Goal: Task Accomplishment & Management: Manage account settings

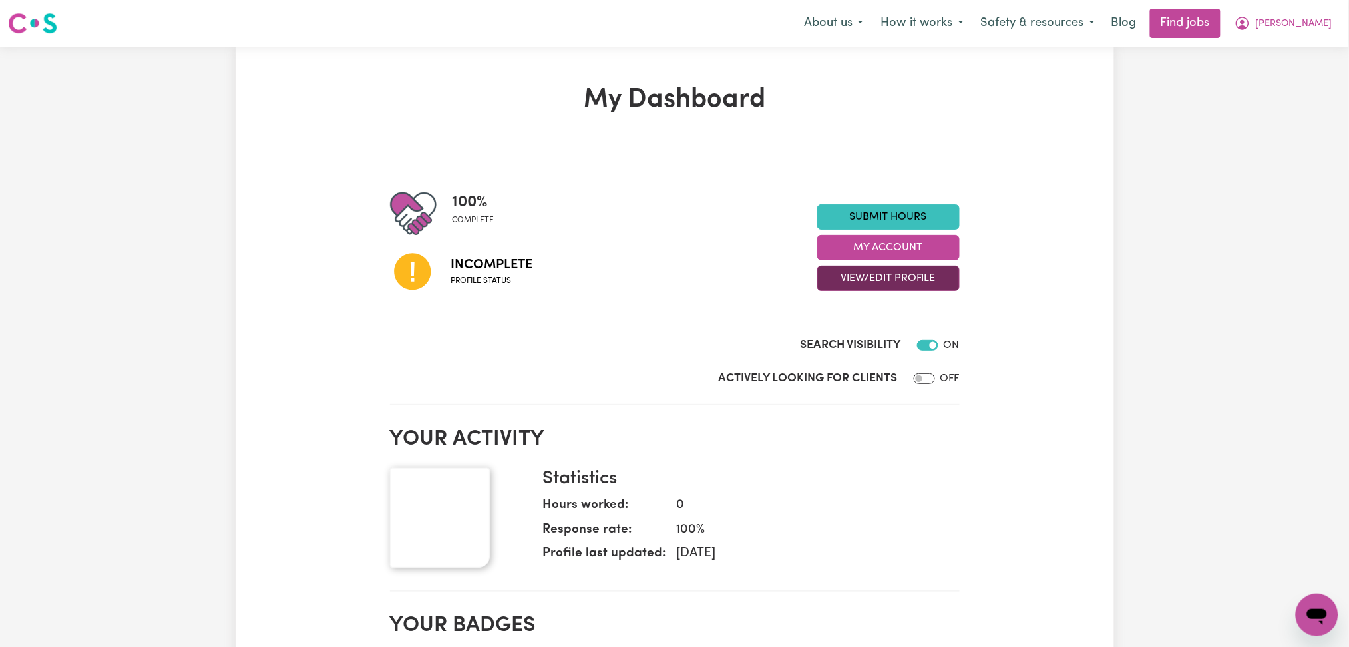
click at [867, 278] on button "View/Edit Profile" at bounding box center [888, 278] width 142 height 25
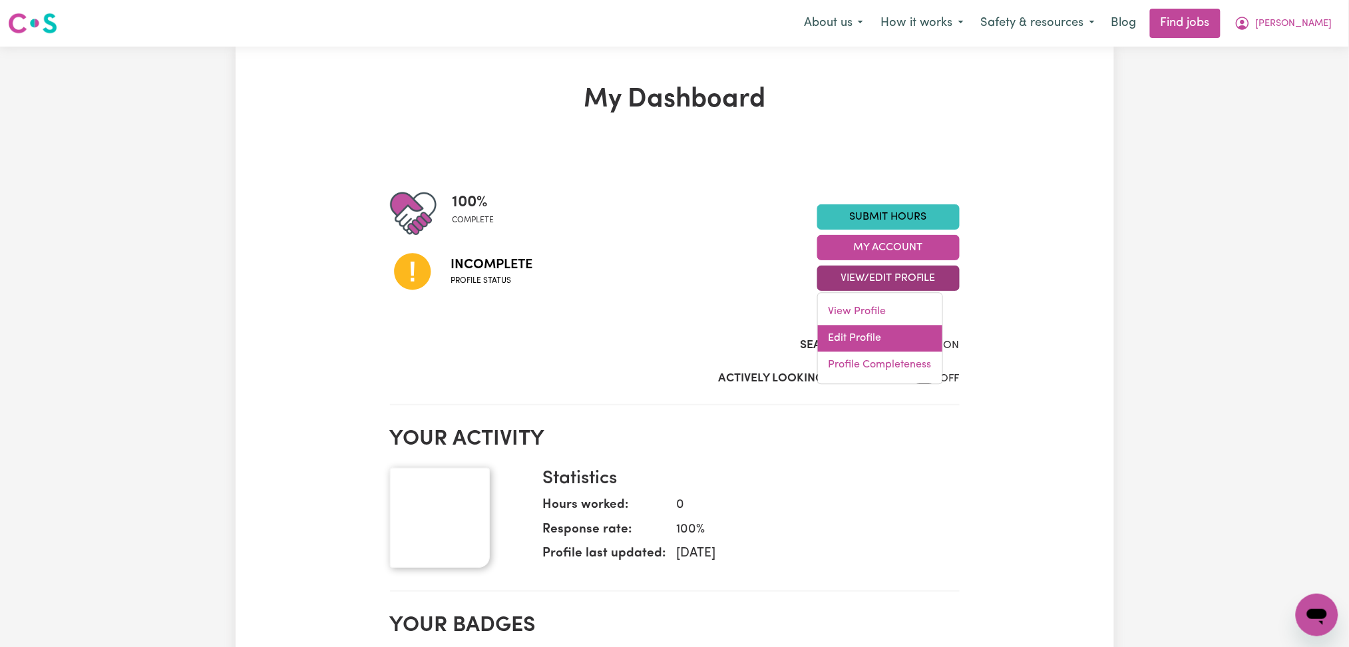
click at [857, 336] on link "Edit Profile" at bounding box center [880, 338] width 124 height 27
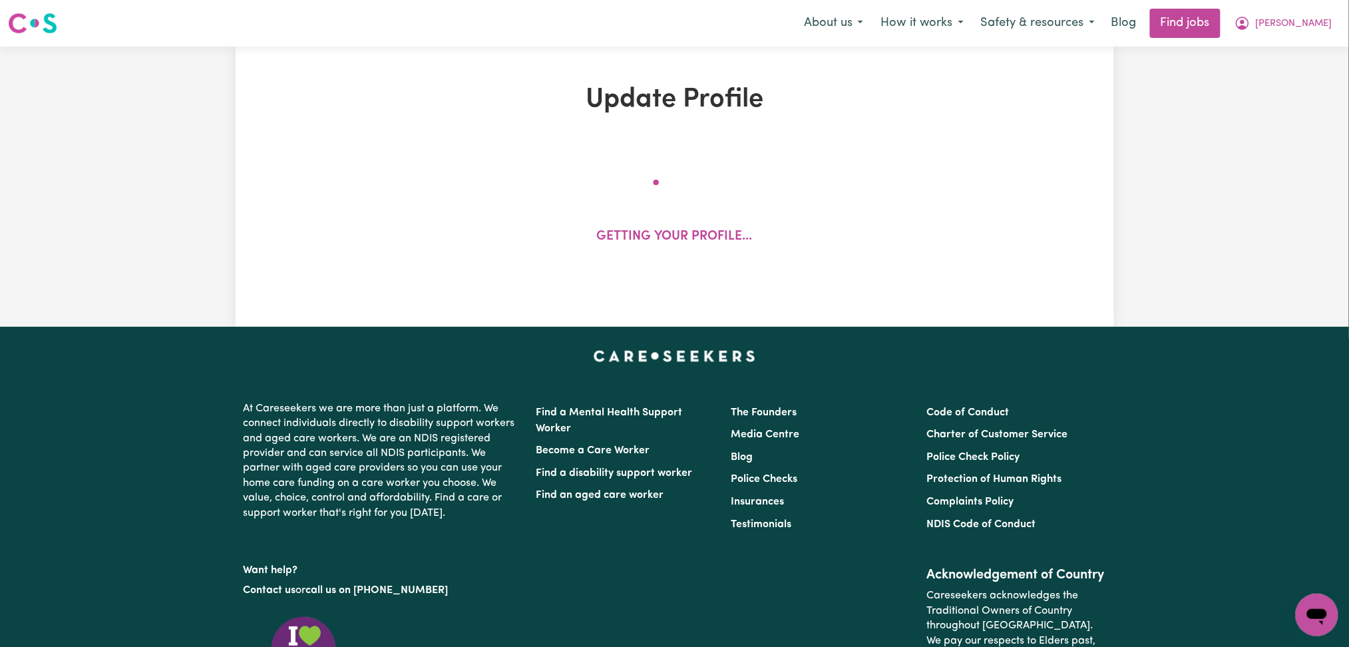
select select "[DEMOGRAPHIC_DATA]"
select select "Student Visa"
select select "Studying a healthcare related degree or qualification"
select select "40"
select select "55"
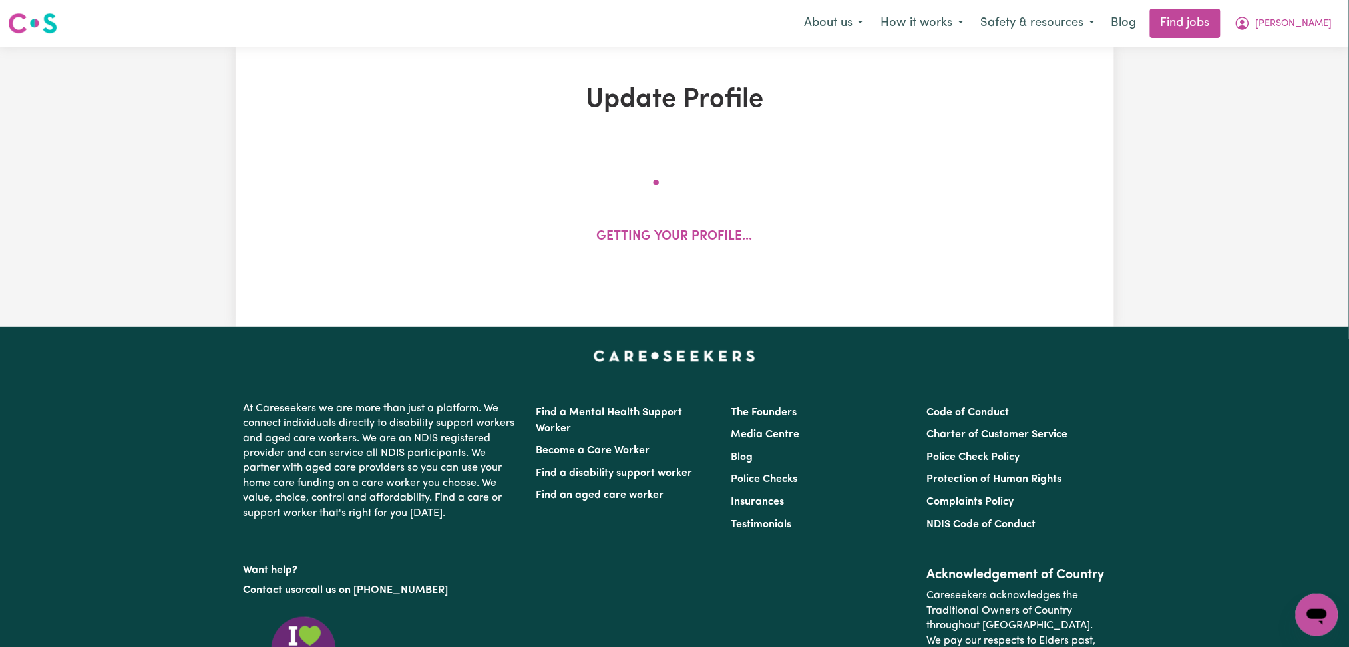
select select "55"
select select "60"
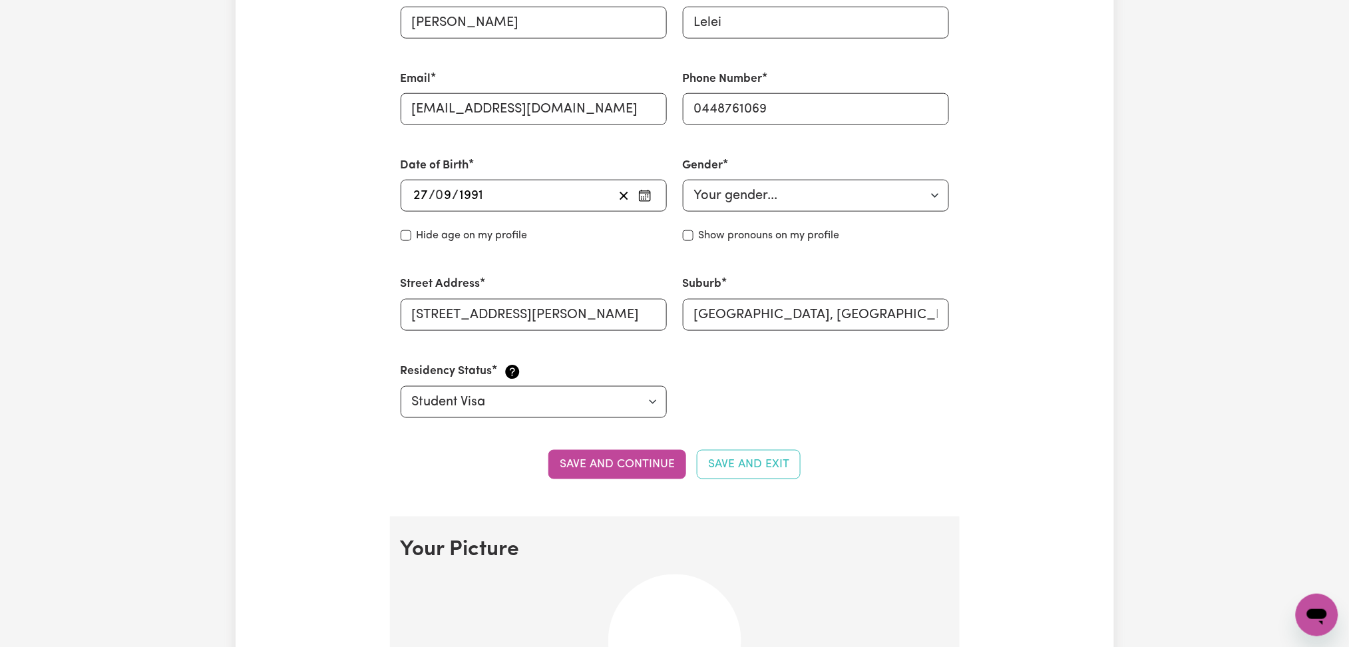
scroll to position [887, 0]
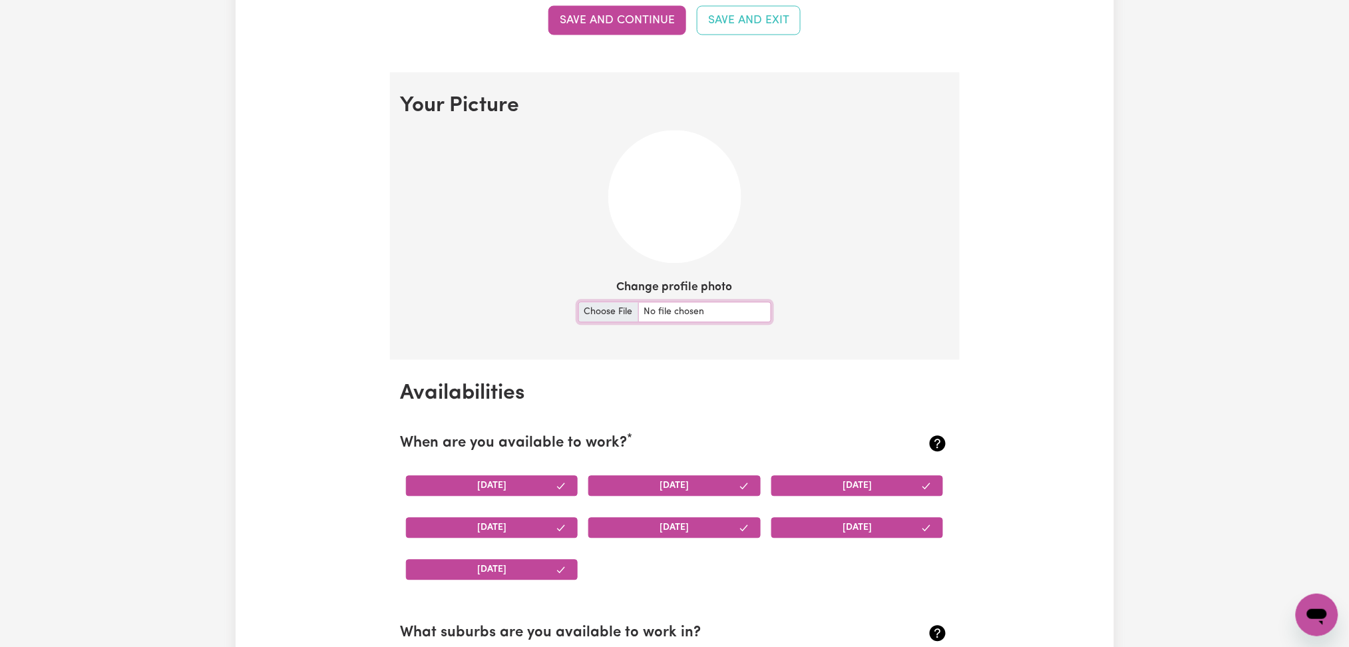
click at [588, 311] on input "Change profile photo" at bounding box center [674, 312] width 193 height 21
type input "C:\fakepath\[PERSON_NAME] prof pict.jpg"
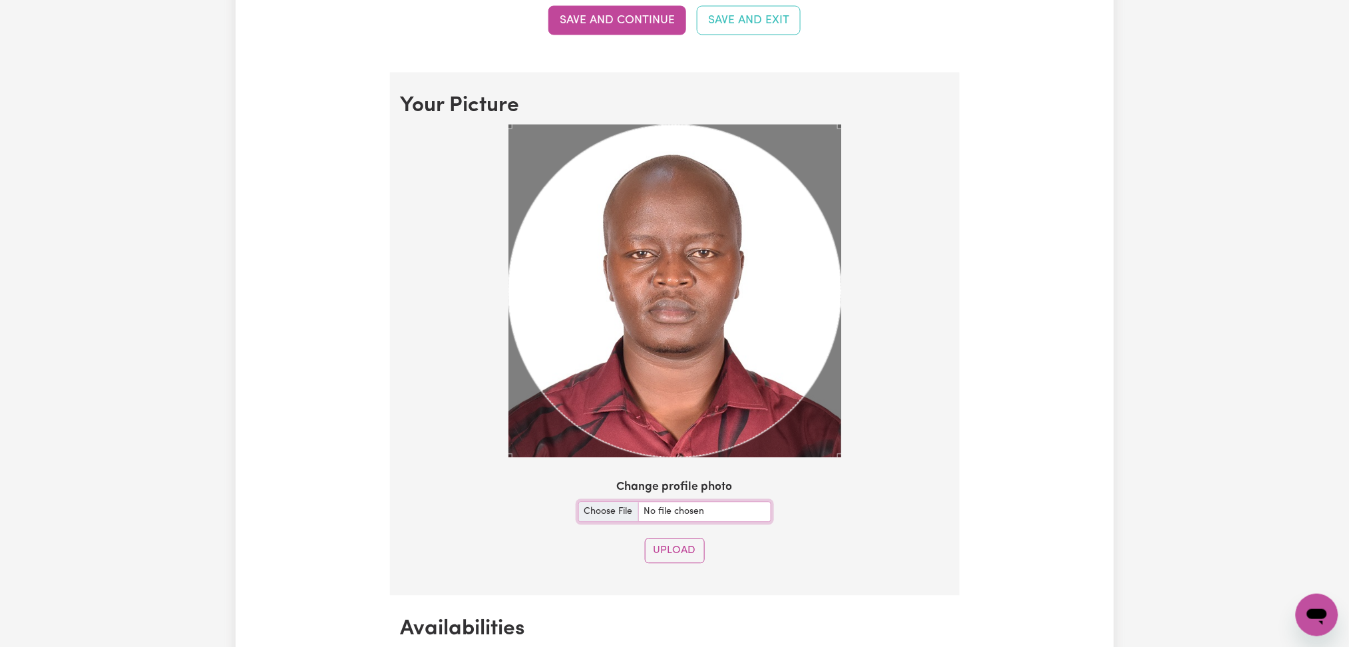
click at [567, 274] on div "Use the arrow keys to move the crop selection area" at bounding box center [674, 291] width 333 height 333
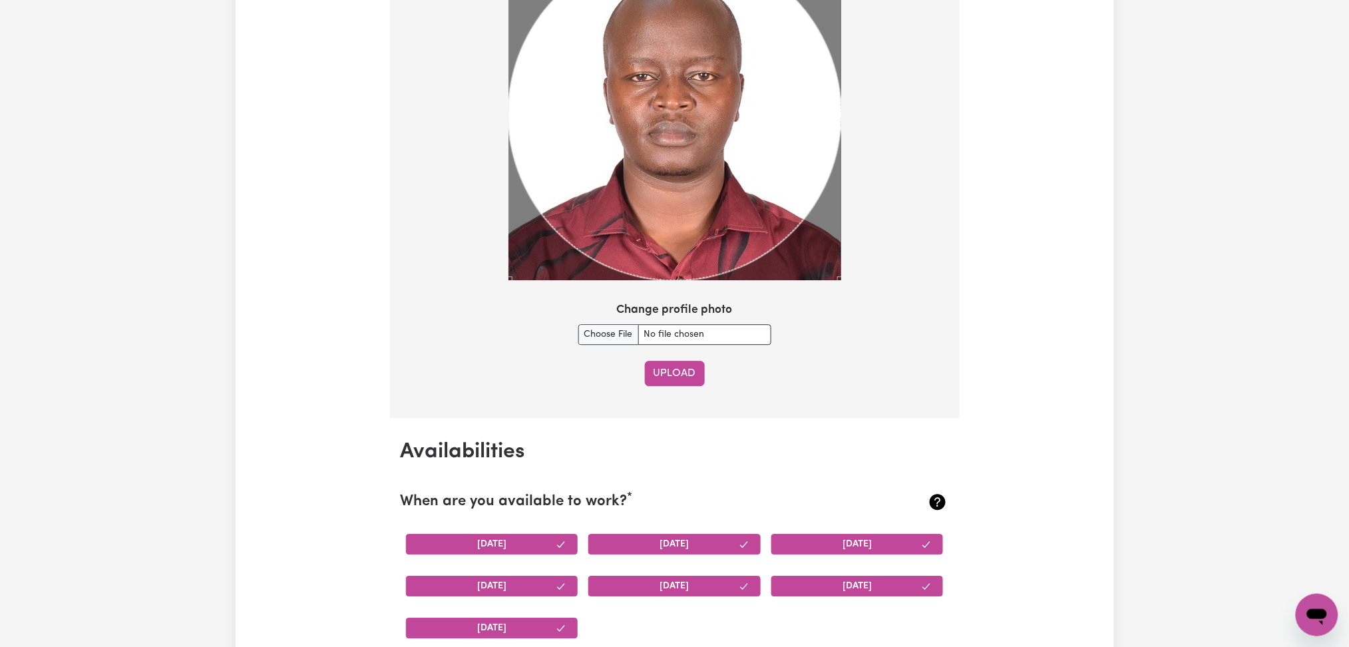
click at [654, 372] on button "Upload" at bounding box center [675, 373] width 60 height 25
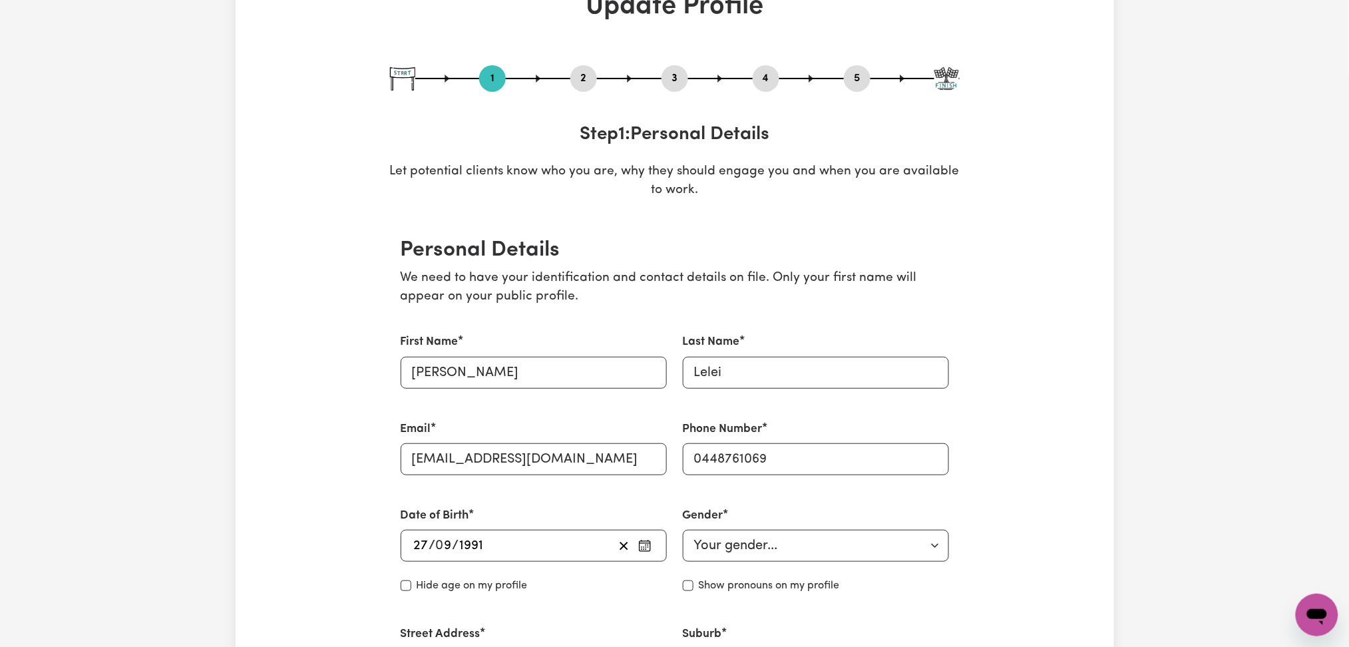
scroll to position [0, 0]
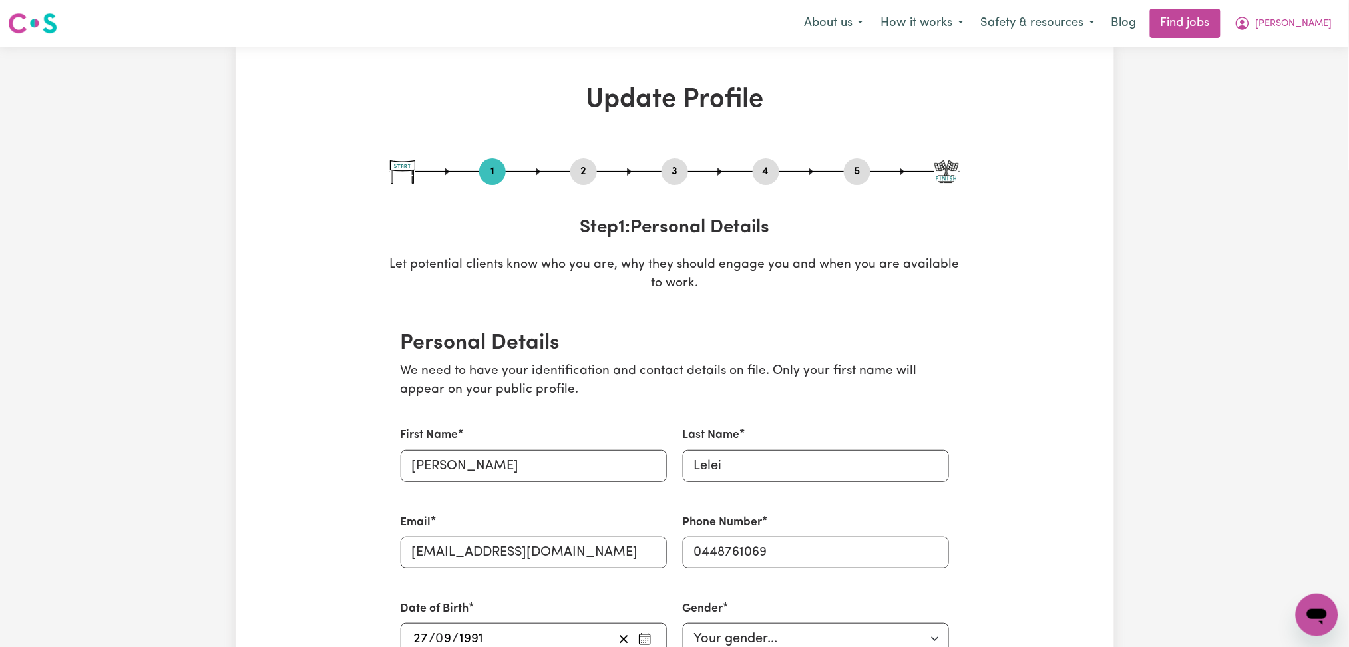
click at [582, 171] on button "2" at bounding box center [583, 171] width 27 height 17
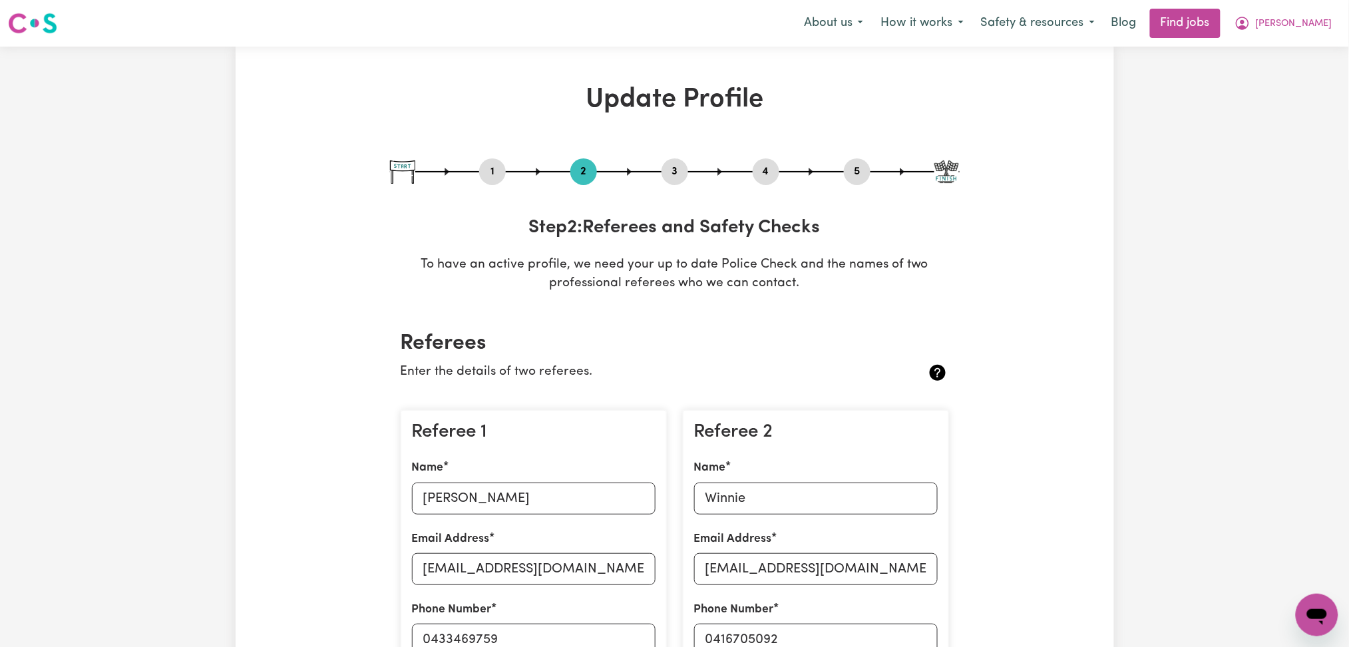
click at [765, 169] on button "4" at bounding box center [766, 171] width 27 height 17
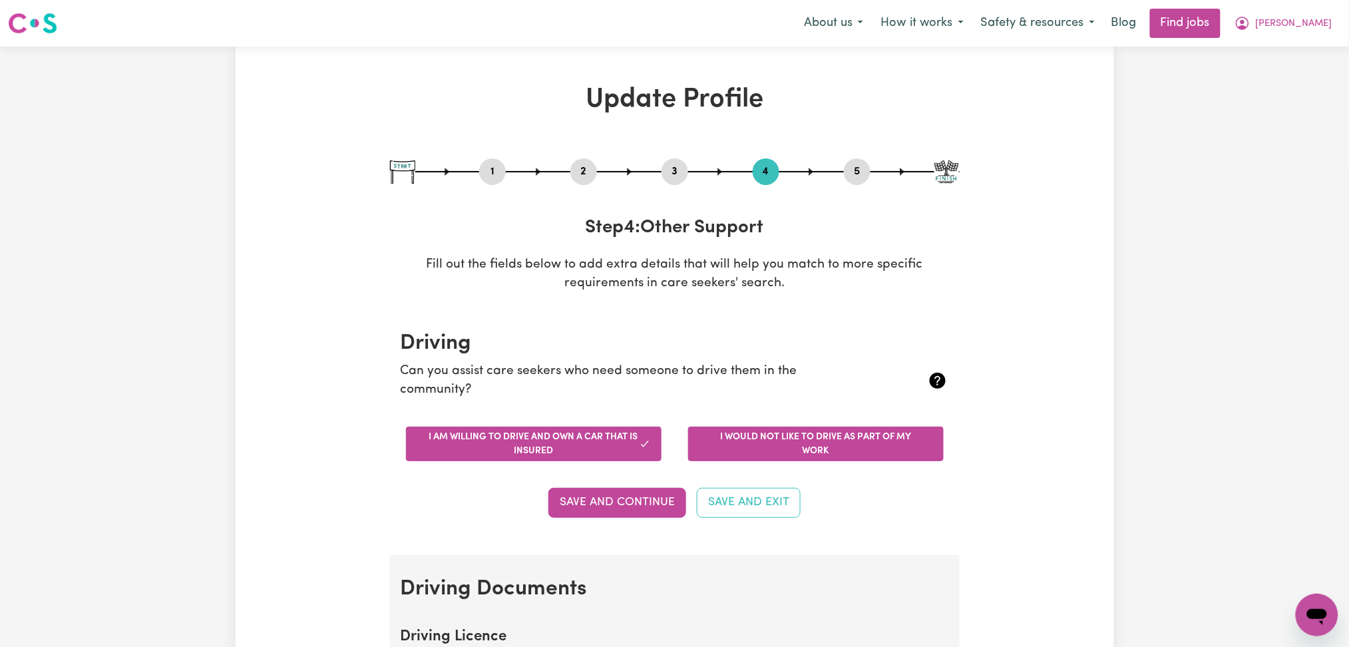
drag, startPoint x: 741, startPoint y: 437, endPoint x: 715, endPoint y: 447, distance: 27.0
click at [741, 439] on button "I would not like to drive as part of my work" at bounding box center [816, 444] width 256 height 35
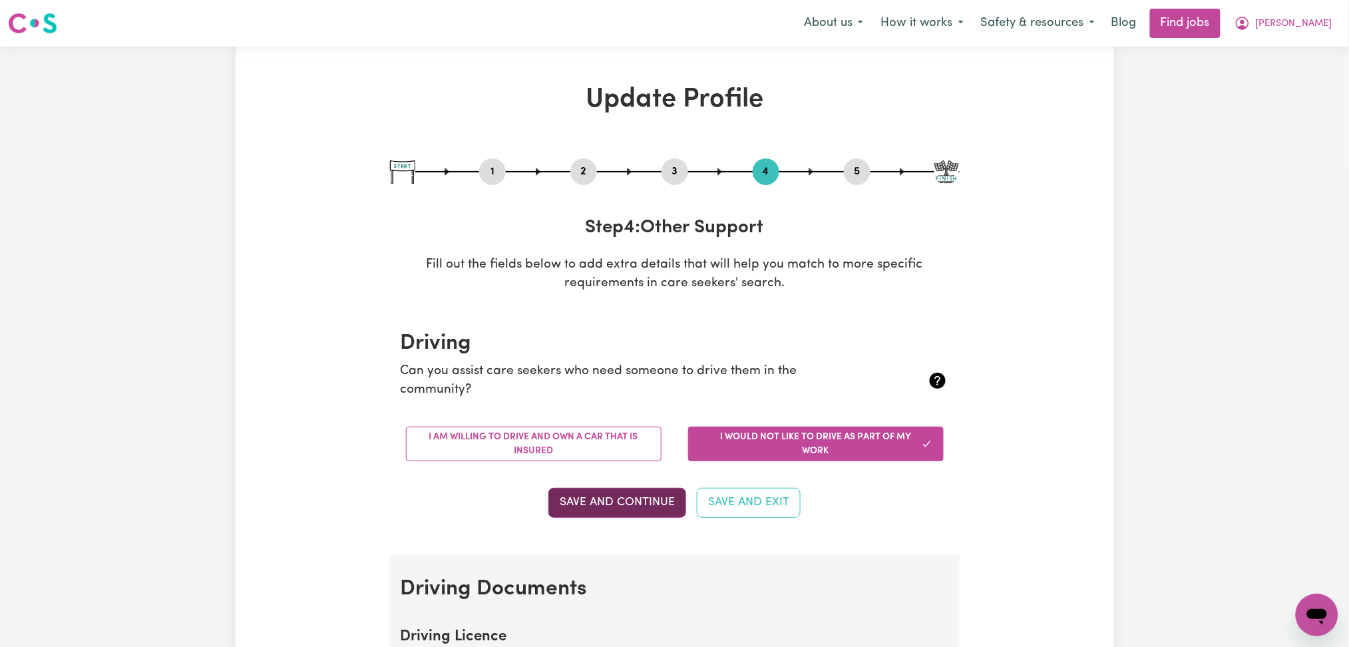
click at [614, 502] on button "Save and Continue" at bounding box center [617, 502] width 138 height 29
click at [1307, 25] on span "[PERSON_NAME]" at bounding box center [1294, 24] width 77 height 15
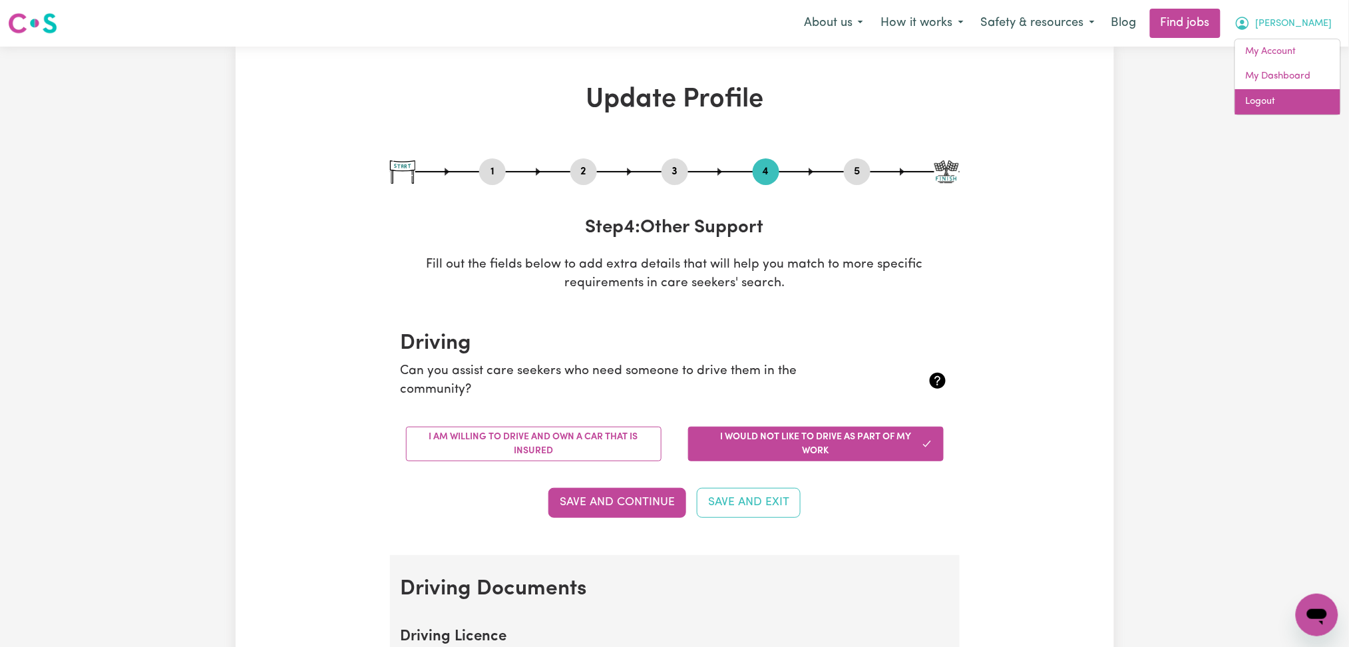
click at [1312, 101] on link "Logout" at bounding box center [1287, 101] width 105 height 25
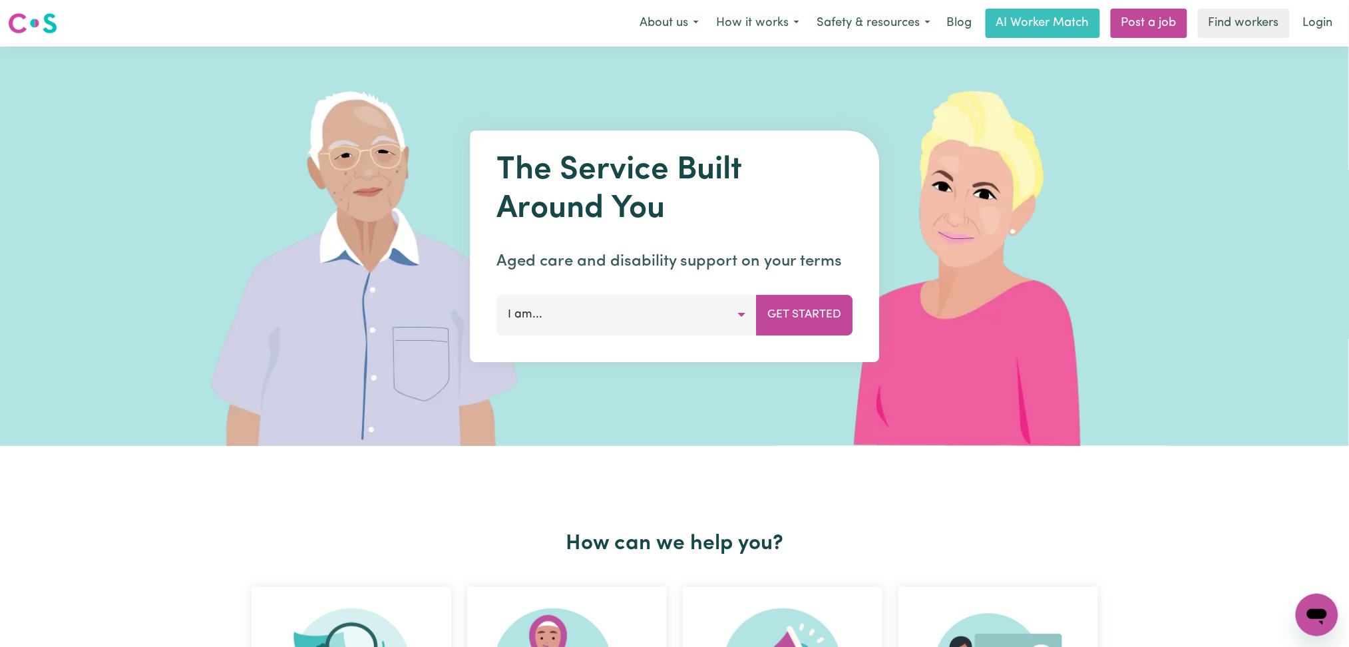
click at [1321, 40] on nav "Menu About us How it works Safety & resources Blog AI Worker Match Post a job F…" at bounding box center [674, 23] width 1349 height 47
click at [1321, 25] on link "Login" at bounding box center [1318, 23] width 46 height 29
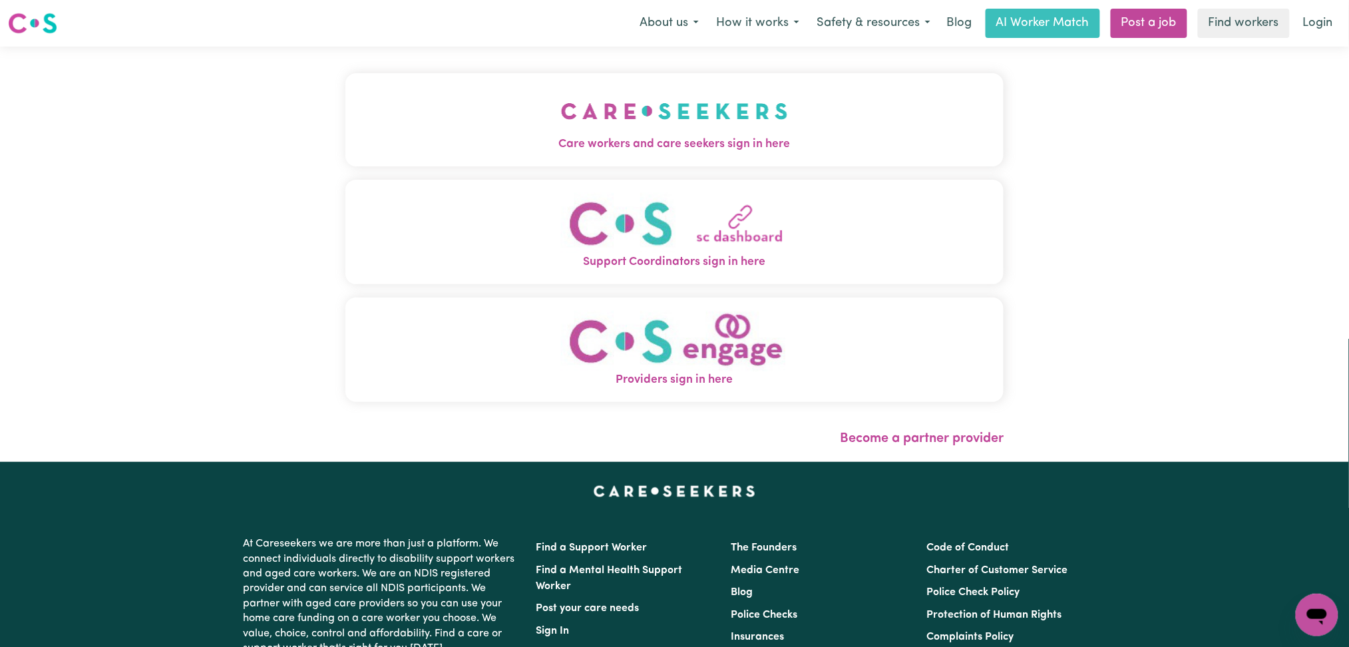
click at [595, 147] on span "Care workers and care seekers sign in here" at bounding box center [674, 144] width 659 height 17
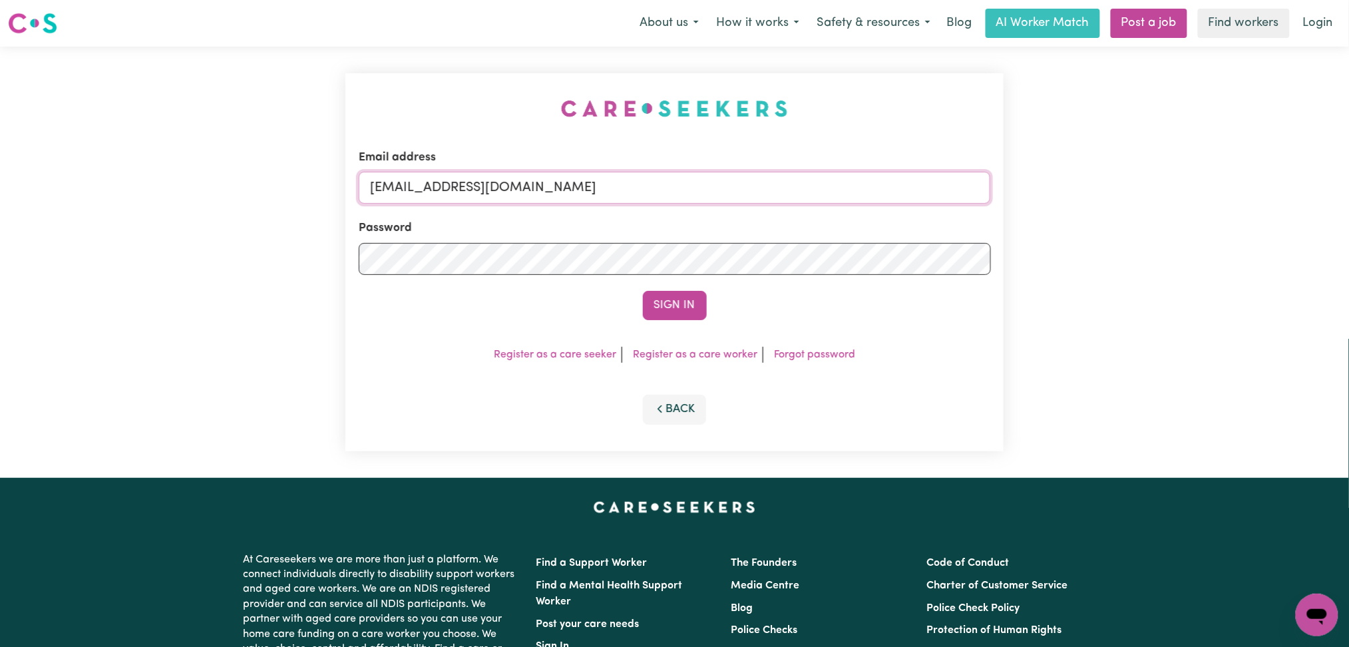
click at [485, 186] on input "[EMAIL_ADDRESS][DOMAIN_NAME]" at bounding box center [675, 188] width 632 height 32
drag, startPoint x: 439, startPoint y: 180, endPoint x: 787, endPoint y: 180, distance: 348.1
click at [787, 180] on input "Superuser~[EMAIL_ADDRESS][DOMAIN_NAME]" at bounding box center [675, 188] width 632 height 32
type input "Superuser~[EMAIL_ADDRESS][DOMAIN_NAME]"
click at [643, 291] on button "Sign In" at bounding box center [675, 305] width 64 height 29
